Goal: Transaction & Acquisition: Purchase product/service

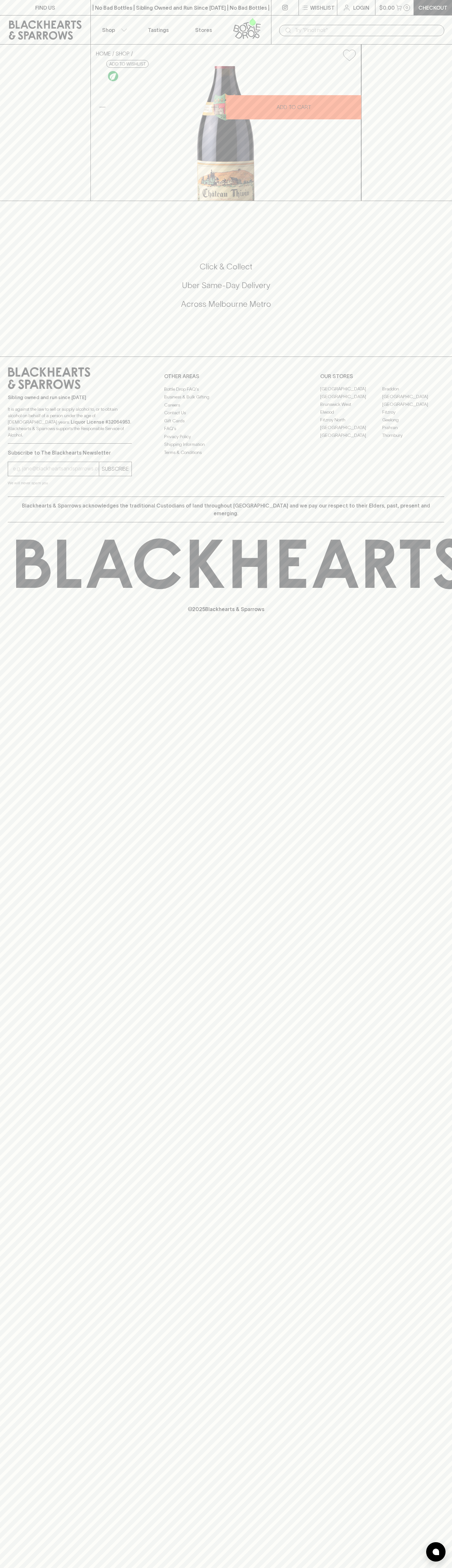
click at [401, 11] on button "$0.00 0" at bounding box center [394, 7] width 38 height 15
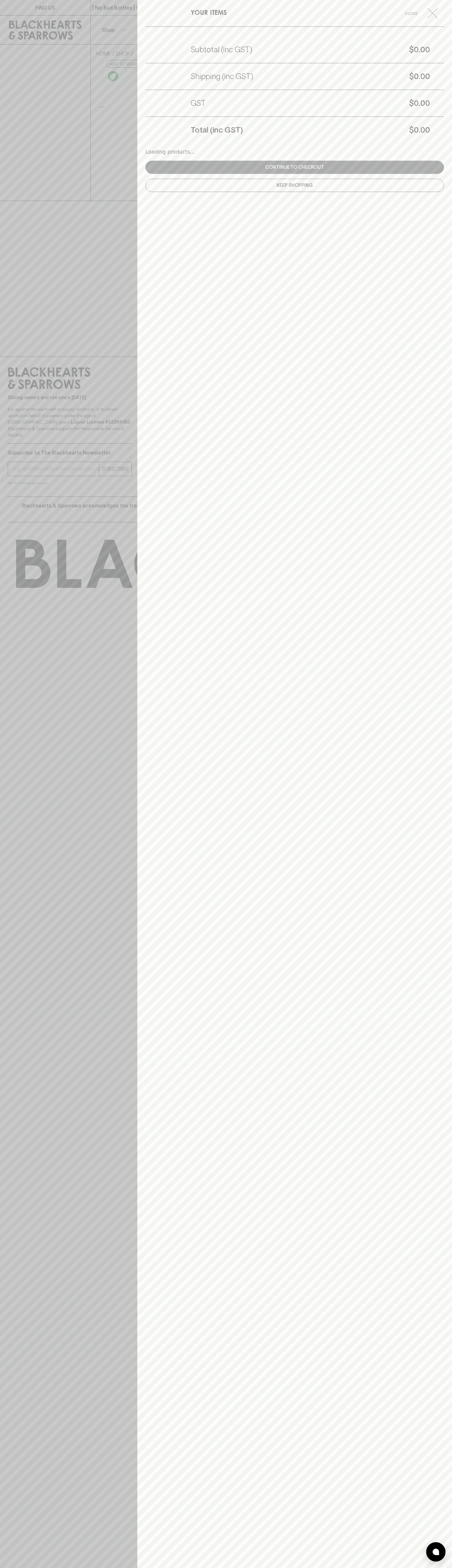
click at [433, 1500] on div "YOUR ITEMS Close Subtotal (inc GST) $0.00 Shipping (inc GST) $0.00 GST $0.00 To…" at bounding box center [294, 784] width 314 height 1568
click at [434, 1568] on html "FIND US | No Bad Bottles | Sibling Owned and Run Since 2006 | No Bad Bottles | …" at bounding box center [226, 784] width 452 height 1568
click at [23, 93] on div at bounding box center [226, 784] width 452 height 1568
